Goal: Find specific page/section: Find specific page/section

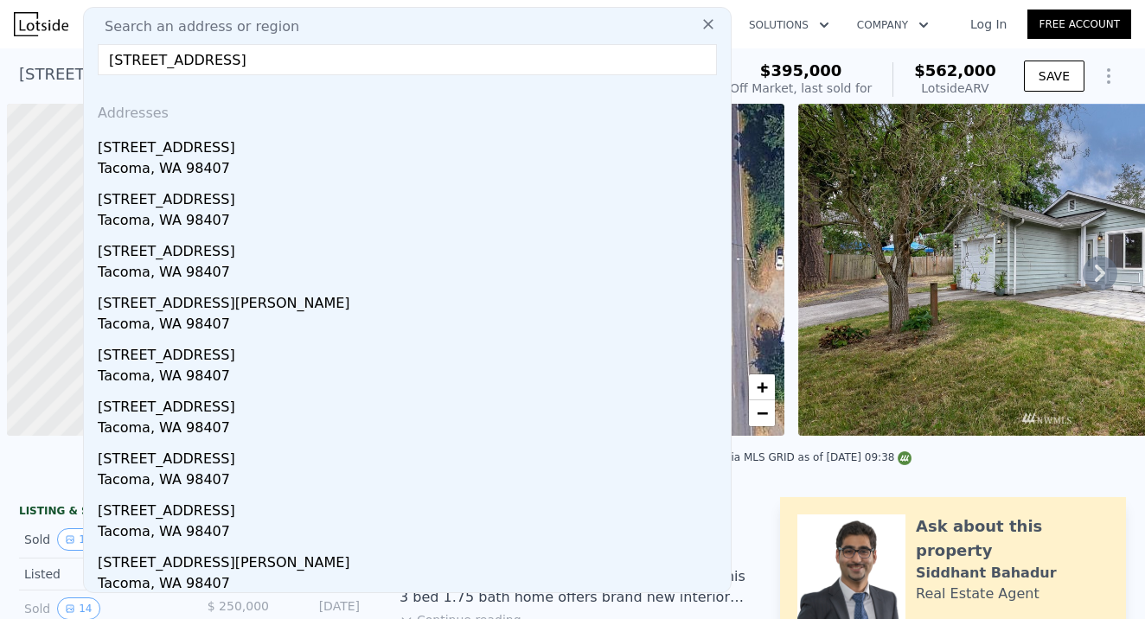
scroll to position [0, 7]
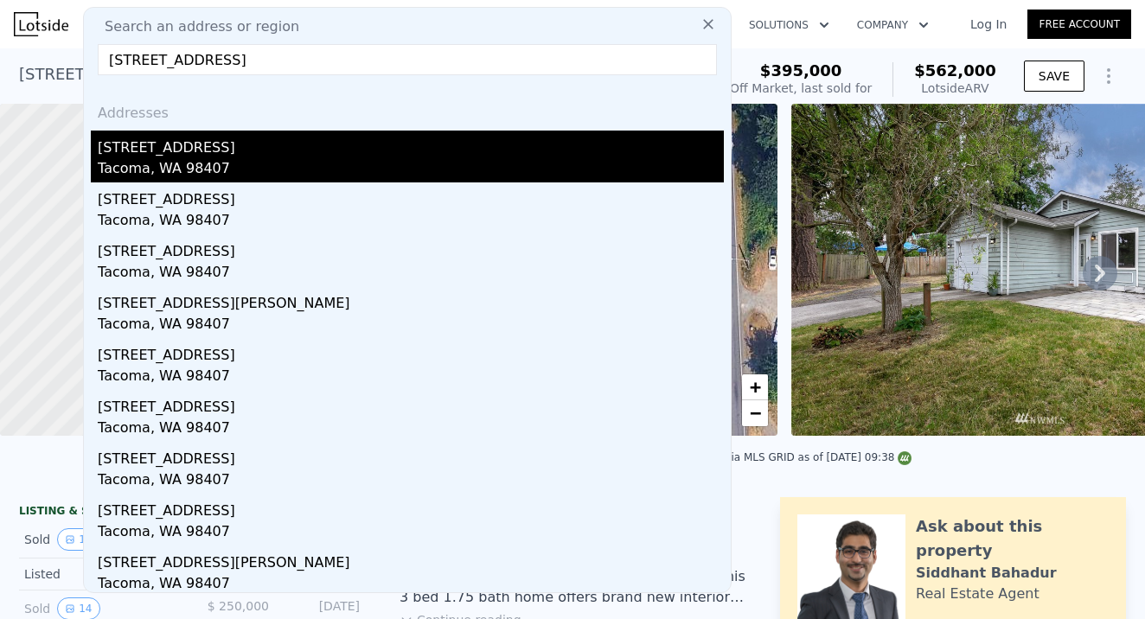
click at [208, 168] on div "Tacoma, WA 98407" at bounding box center [411, 170] width 626 height 24
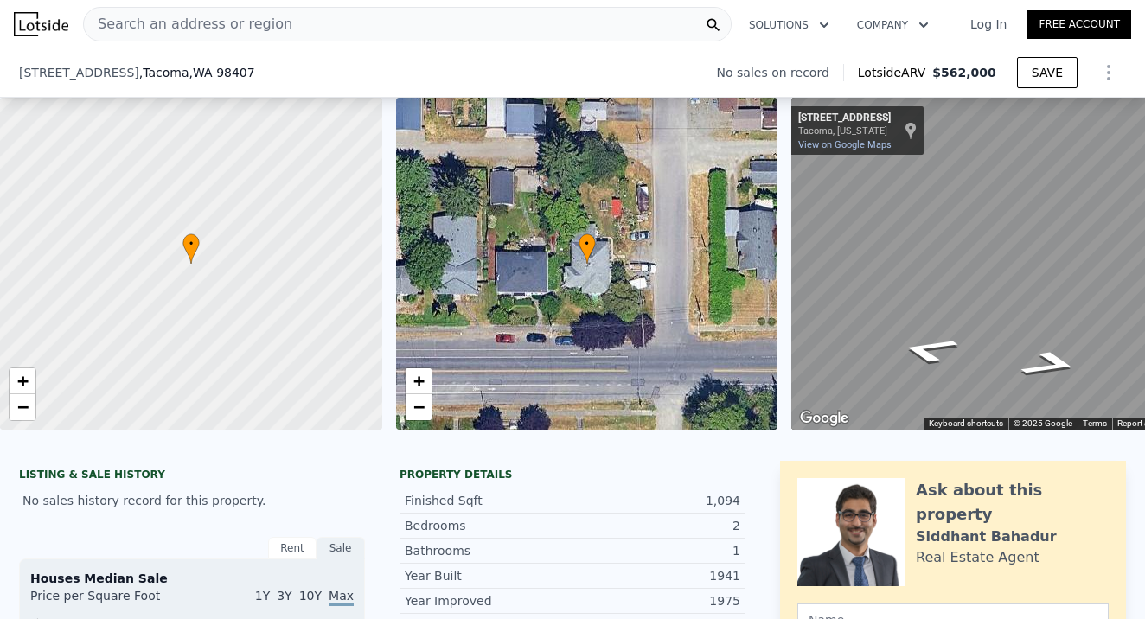
scroll to position [257, 0]
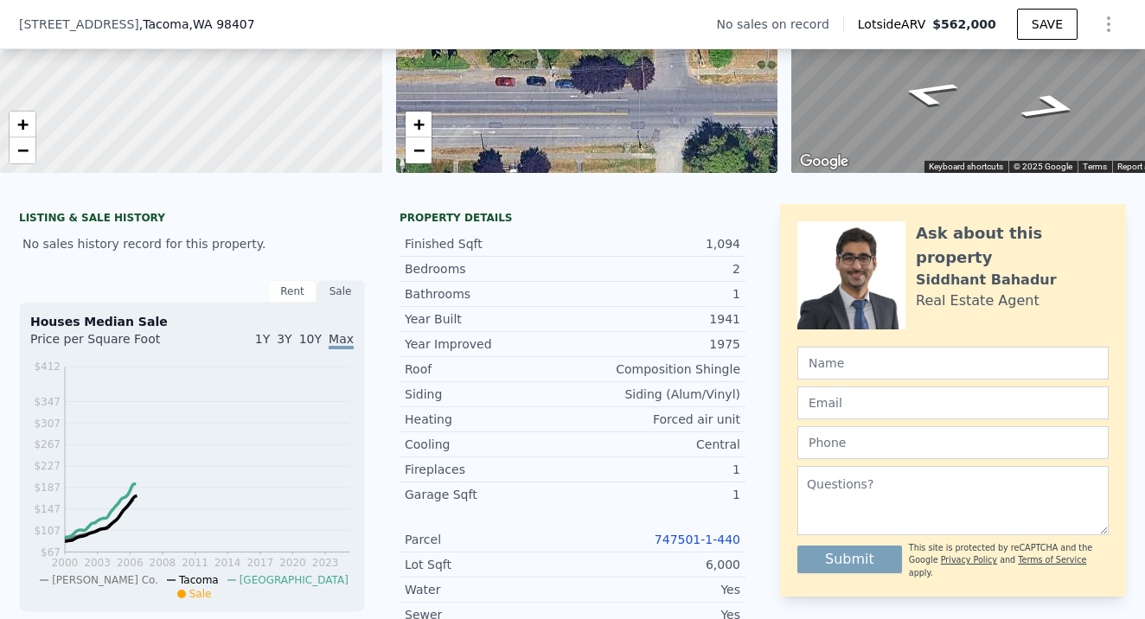
click at [693, 539] on link "747501-1-440" at bounding box center [698, 540] width 86 height 14
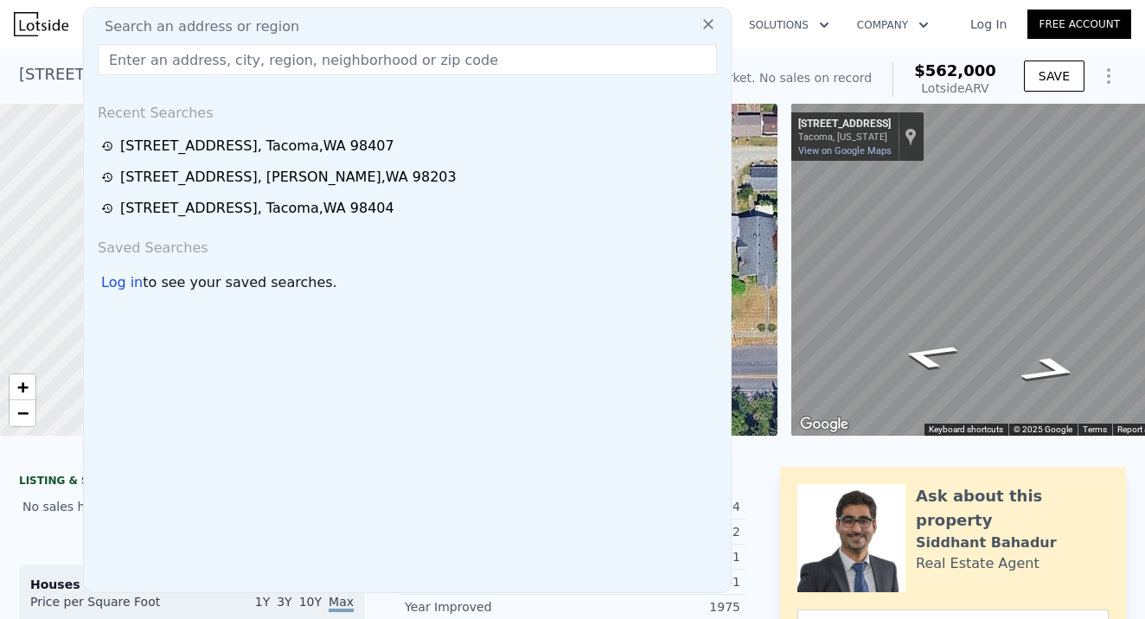
click at [266, 48] on input "text" at bounding box center [407, 59] width 619 height 31
paste input "[STREET_ADDRESS]"
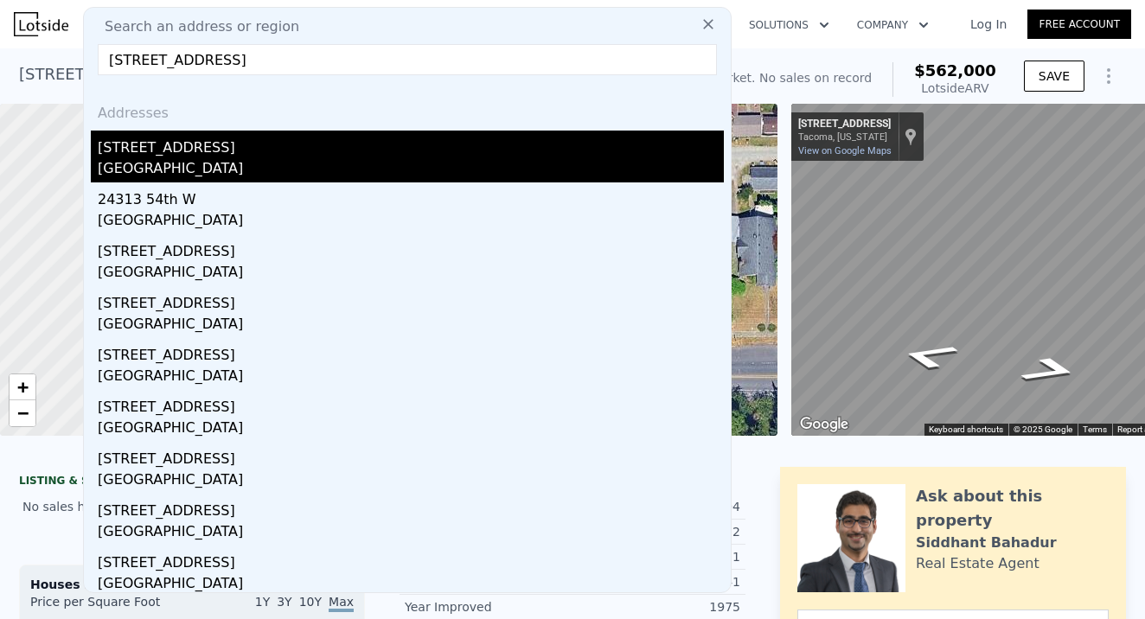
type input "[STREET_ADDRESS]"
click at [215, 157] on div "[STREET_ADDRESS]" at bounding box center [411, 145] width 626 height 28
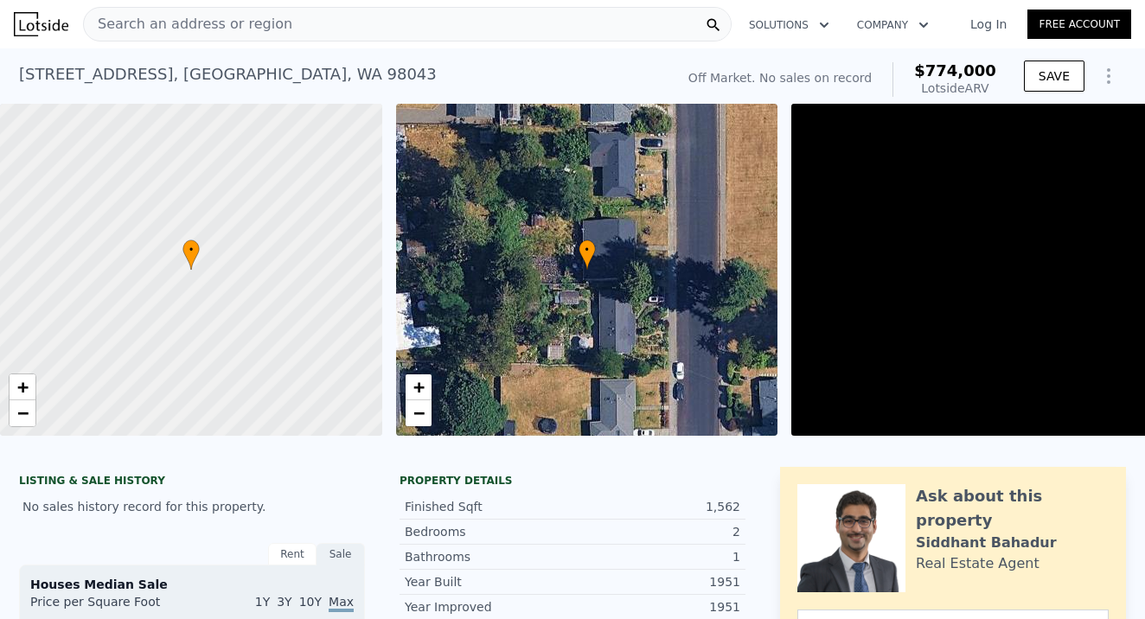
scroll to position [364, 0]
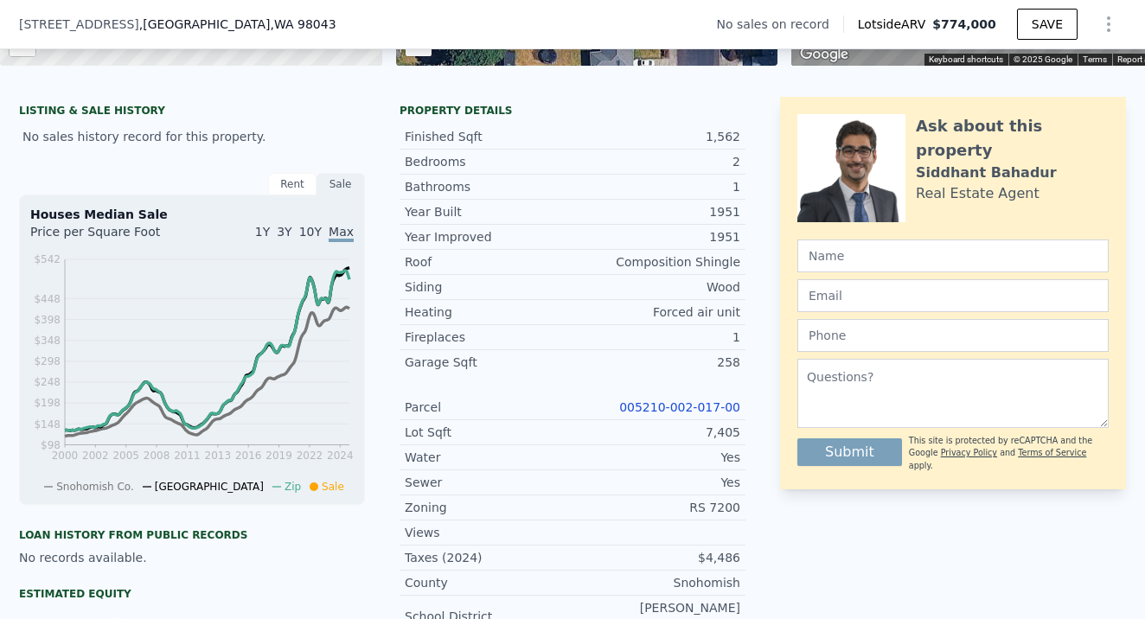
click at [688, 408] on link "005210-002-017-00" at bounding box center [679, 407] width 121 height 14
